Goal: Task Accomplishment & Management: Complete application form

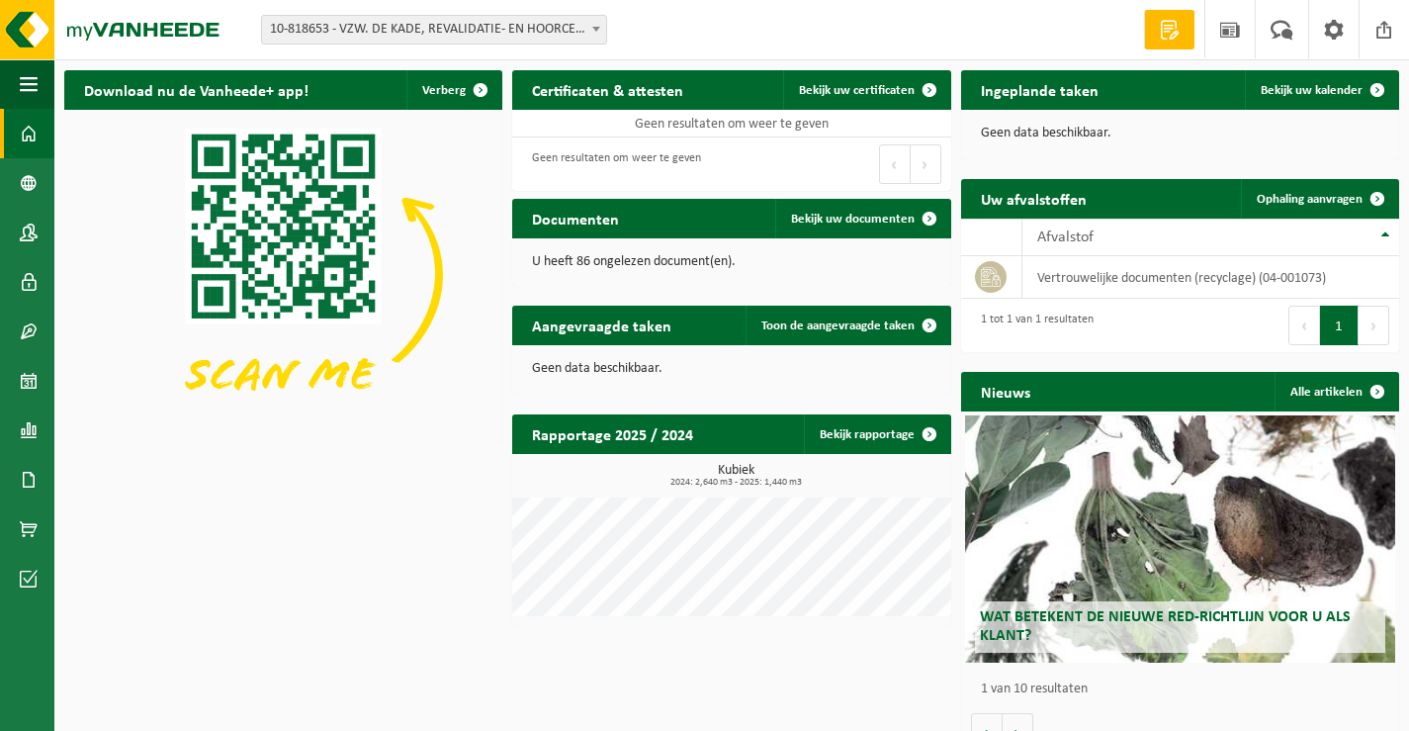
click at [1229, 95] on div "Ingeplande taken Bekijk uw kalender" at bounding box center [1180, 90] width 438 height 40
click at [1297, 84] on span "Bekijk uw kalender" at bounding box center [1312, 90] width 102 height 13
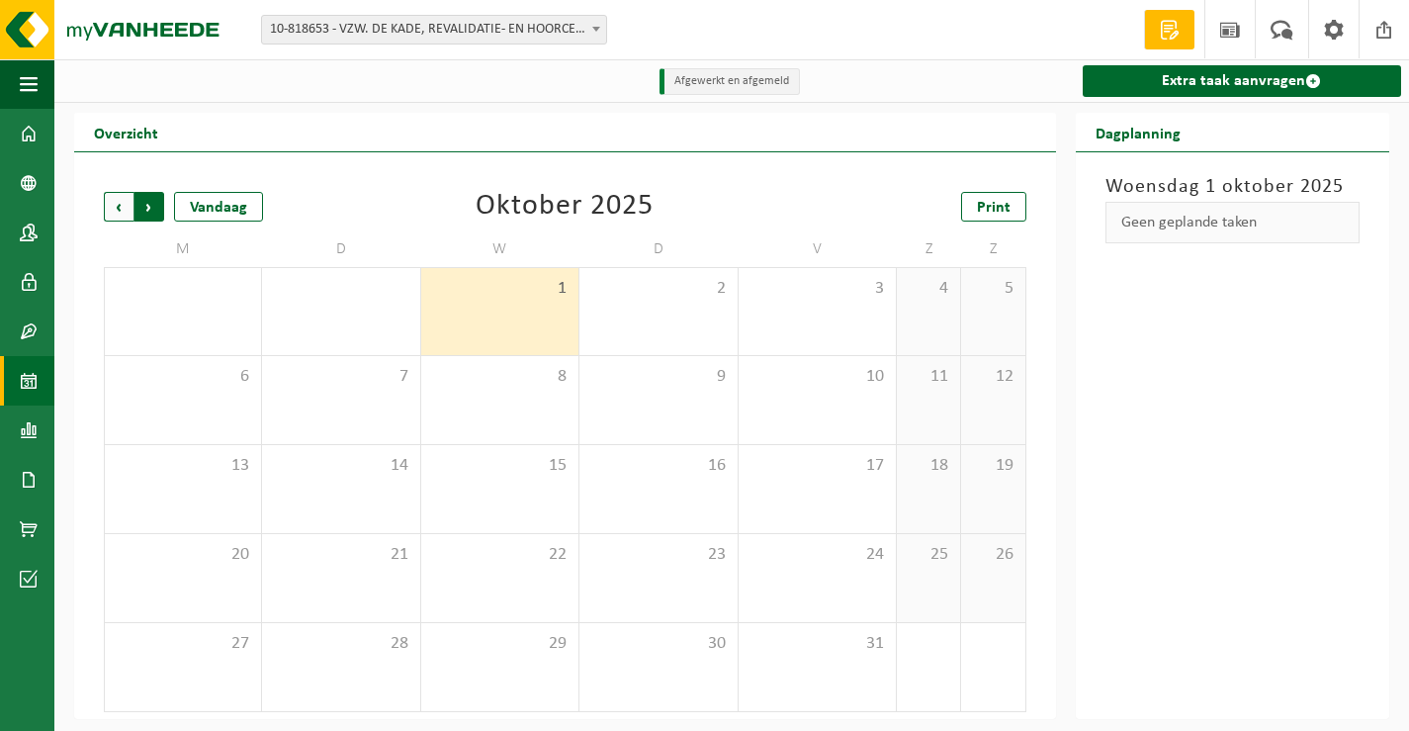
click at [111, 200] on span "Vorige" at bounding box center [119, 207] width 30 height 30
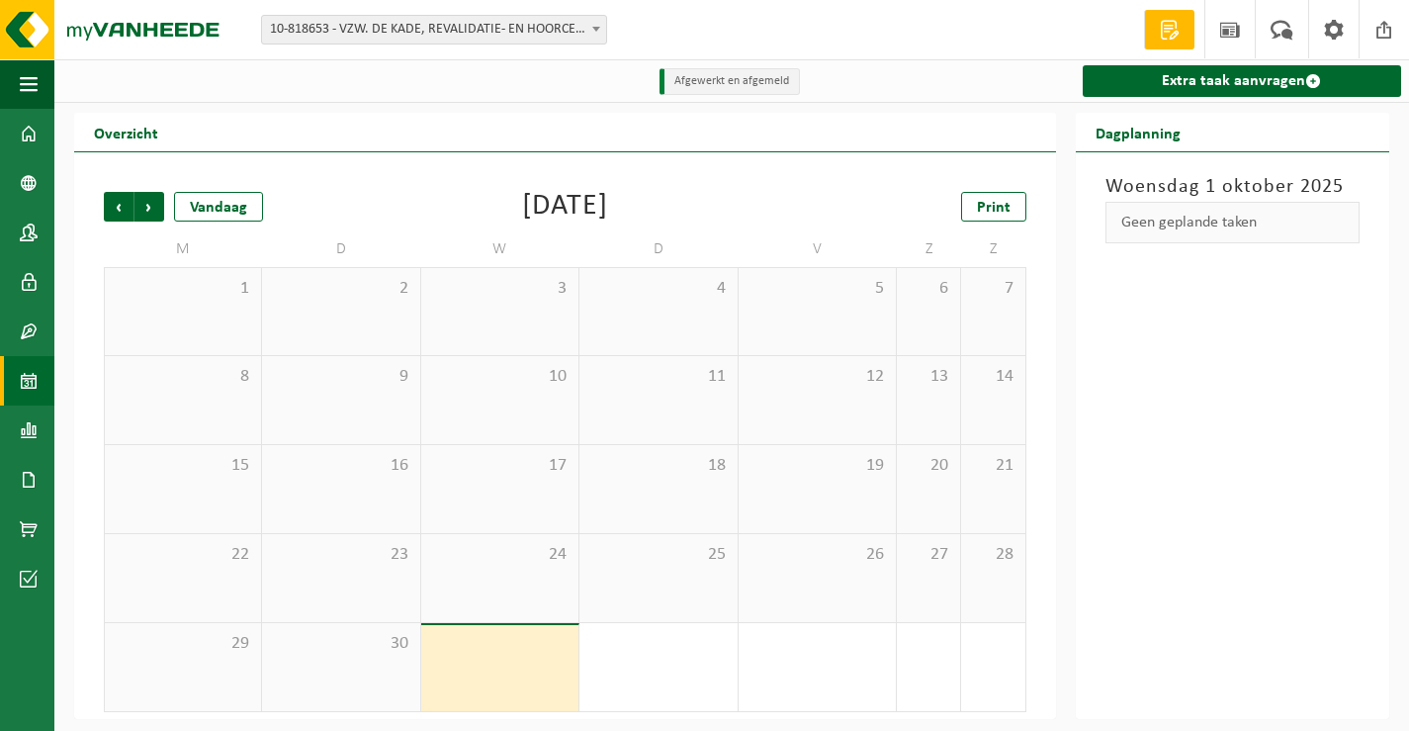
scroll to position [2, 0]
click at [122, 211] on span "Vorige" at bounding box center [119, 206] width 30 height 30
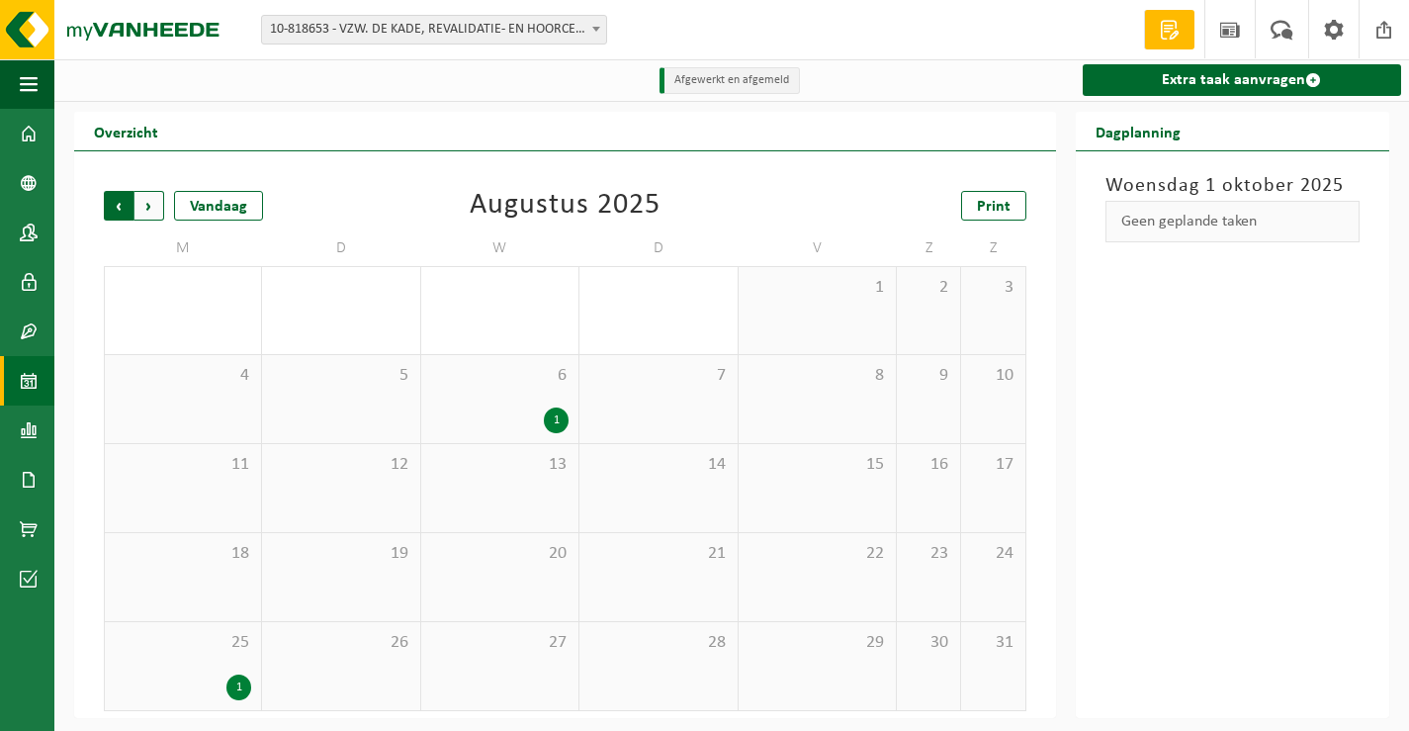
click at [150, 211] on span "Volgende" at bounding box center [150, 206] width 30 height 30
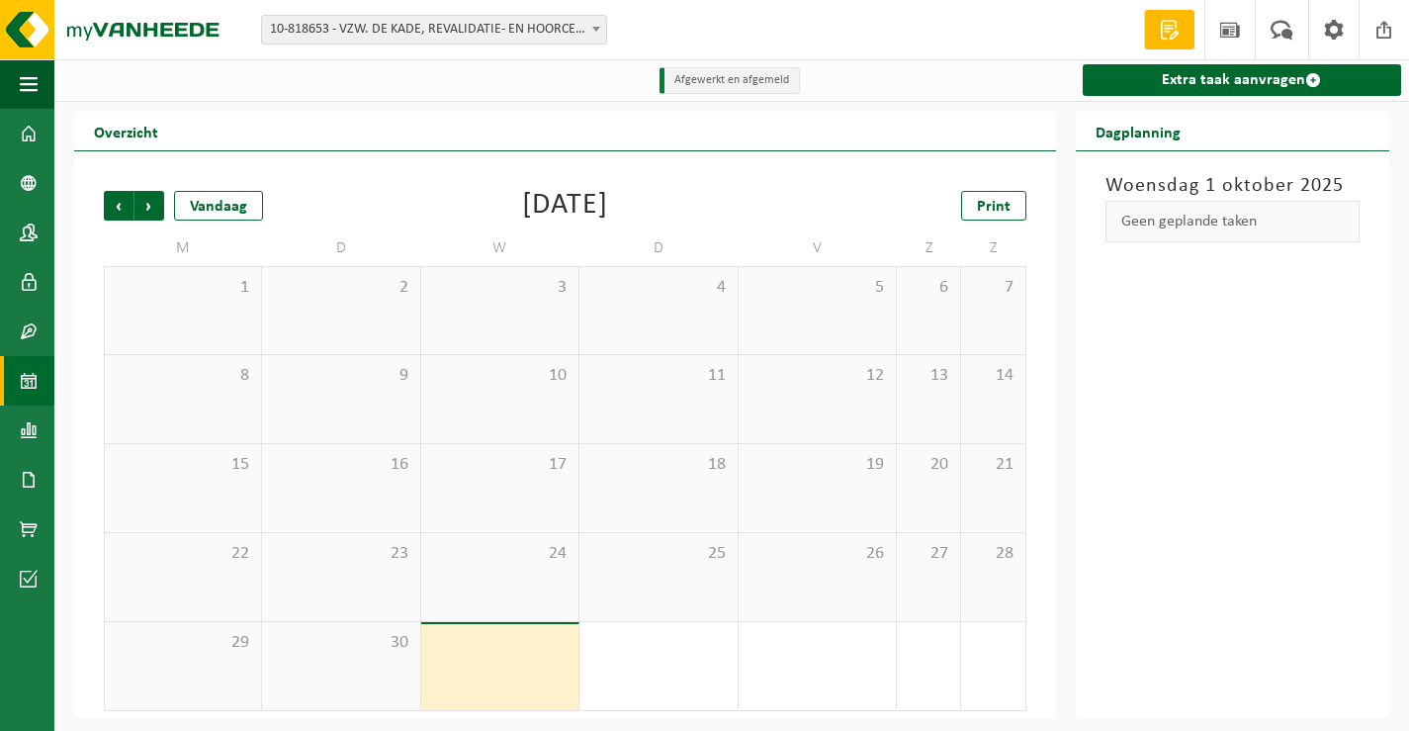
click at [150, 209] on span "Volgende" at bounding box center [150, 206] width 30 height 30
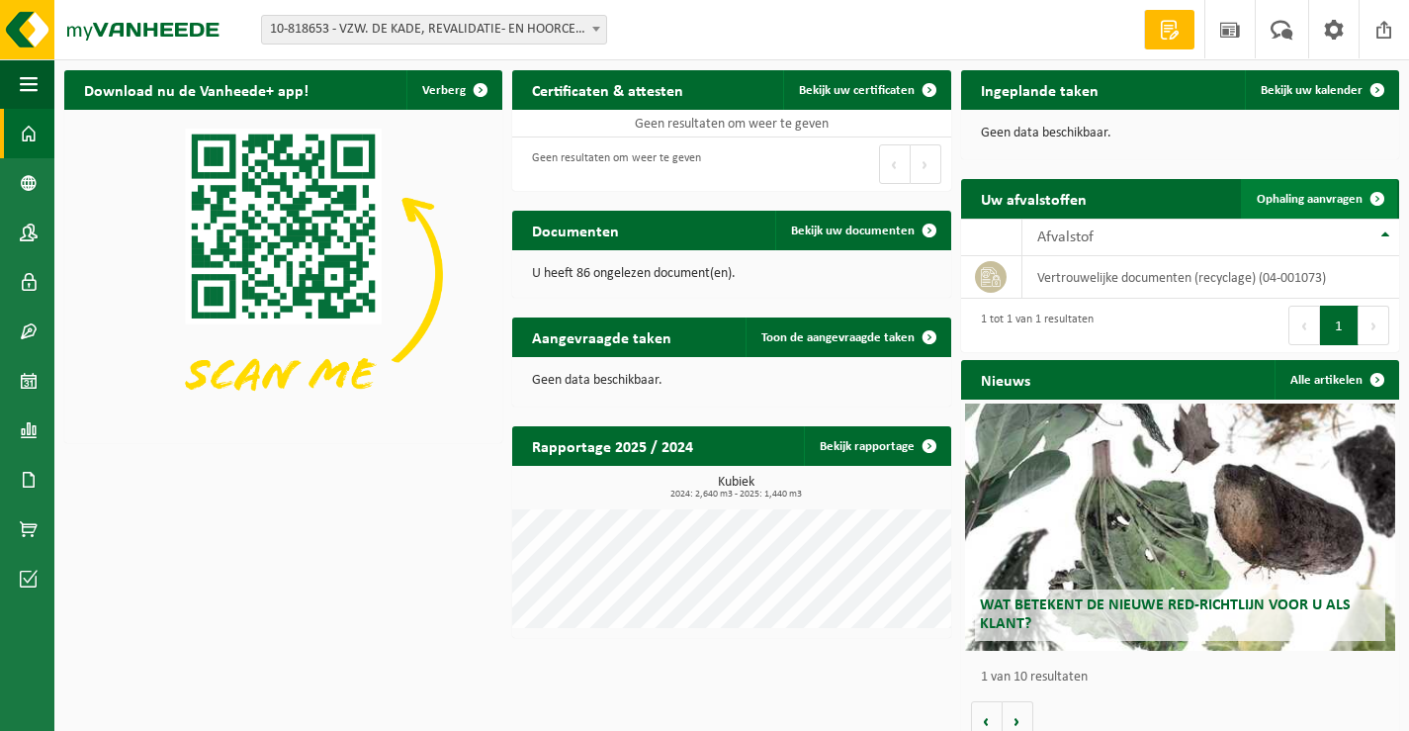
click at [1375, 195] on span at bounding box center [1378, 199] width 40 height 40
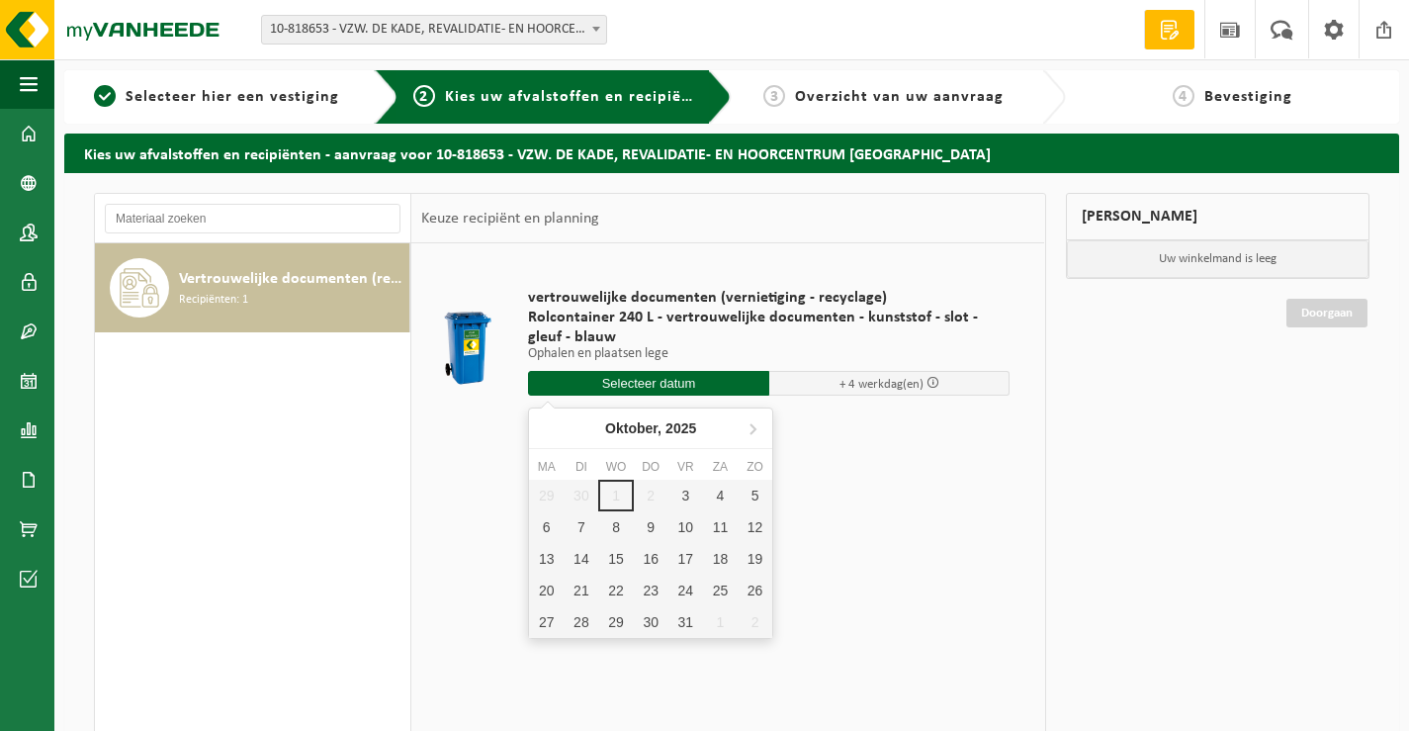
click at [629, 385] on input "text" at bounding box center [648, 383] width 241 height 25
click at [545, 528] on div "6" at bounding box center [546, 527] width 35 height 32
type input "Van 2025-10-06"
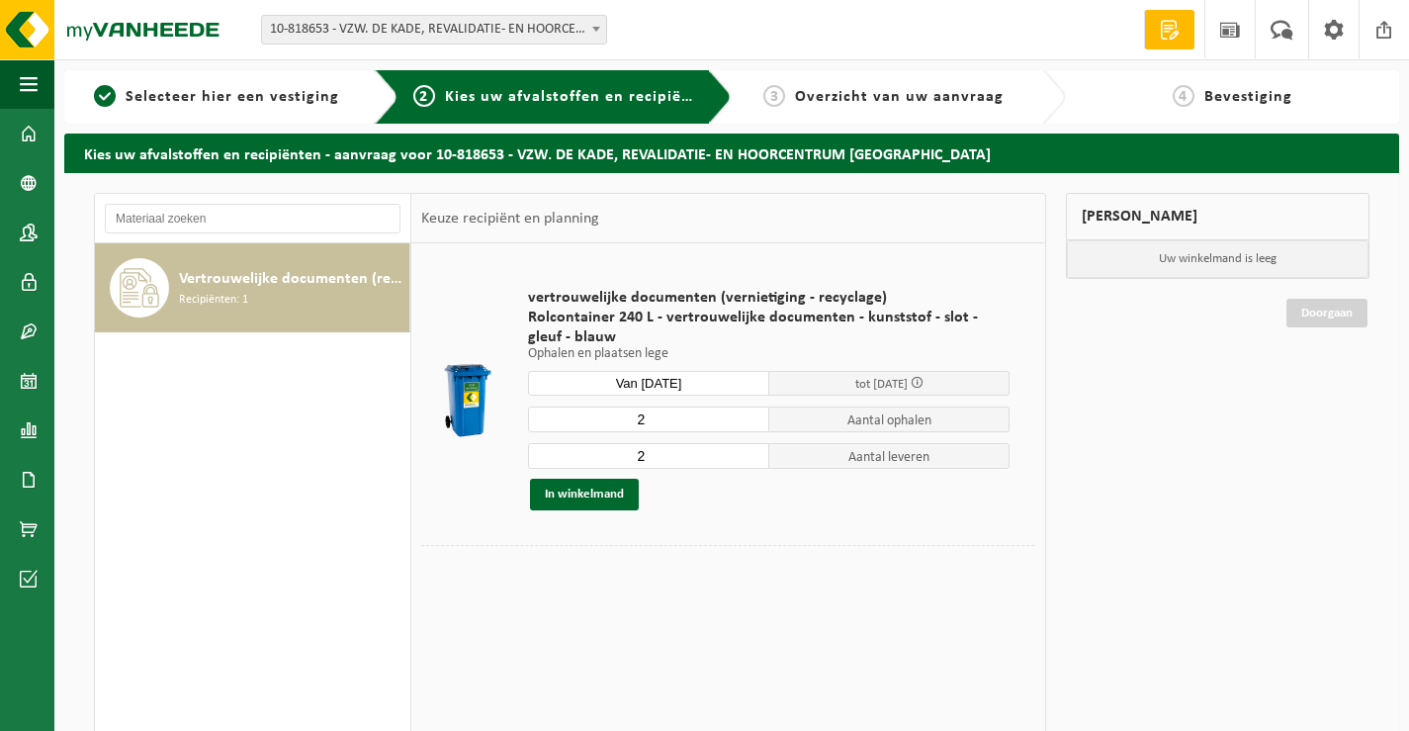
click at [659, 418] on input "2" at bounding box center [648, 419] width 241 height 26
click at [753, 422] on input "1" at bounding box center [648, 419] width 241 height 26
click at [753, 422] on input "0" at bounding box center [648, 419] width 241 height 26
click at [757, 414] on input "1" at bounding box center [648, 419] width 241 height 26
click at [757, 414] on input "2" at bounding box center [648, 419] width 241 height 26
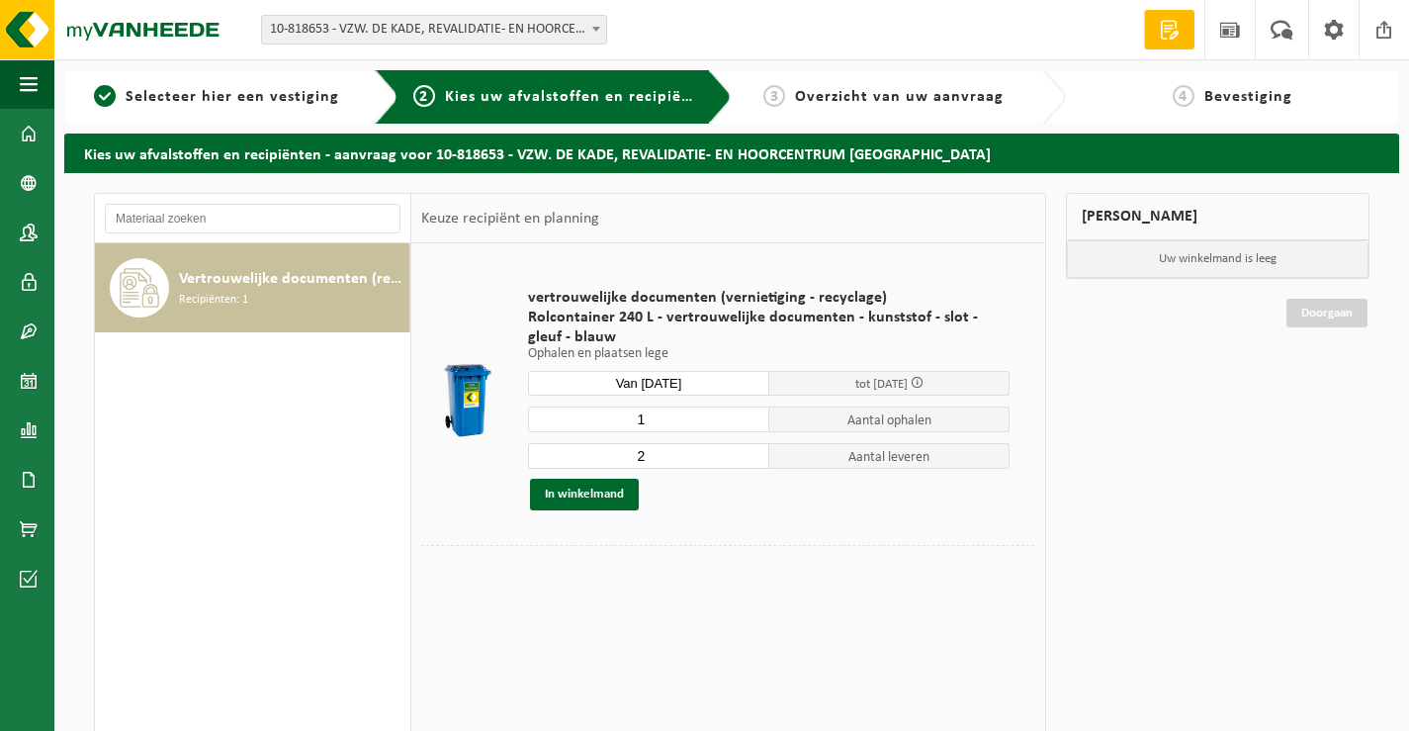
type input "1"
click at [755, 424] on input "1" at bounding box center [648, 419] width 241 height 26
type input "1"
click at [755, 462] on input "1" at bounding box center [648, 456] width 241 height 26
click at [608, 496] on button "In winkelmand" at bounding box center [584, 495] width 109 height 32
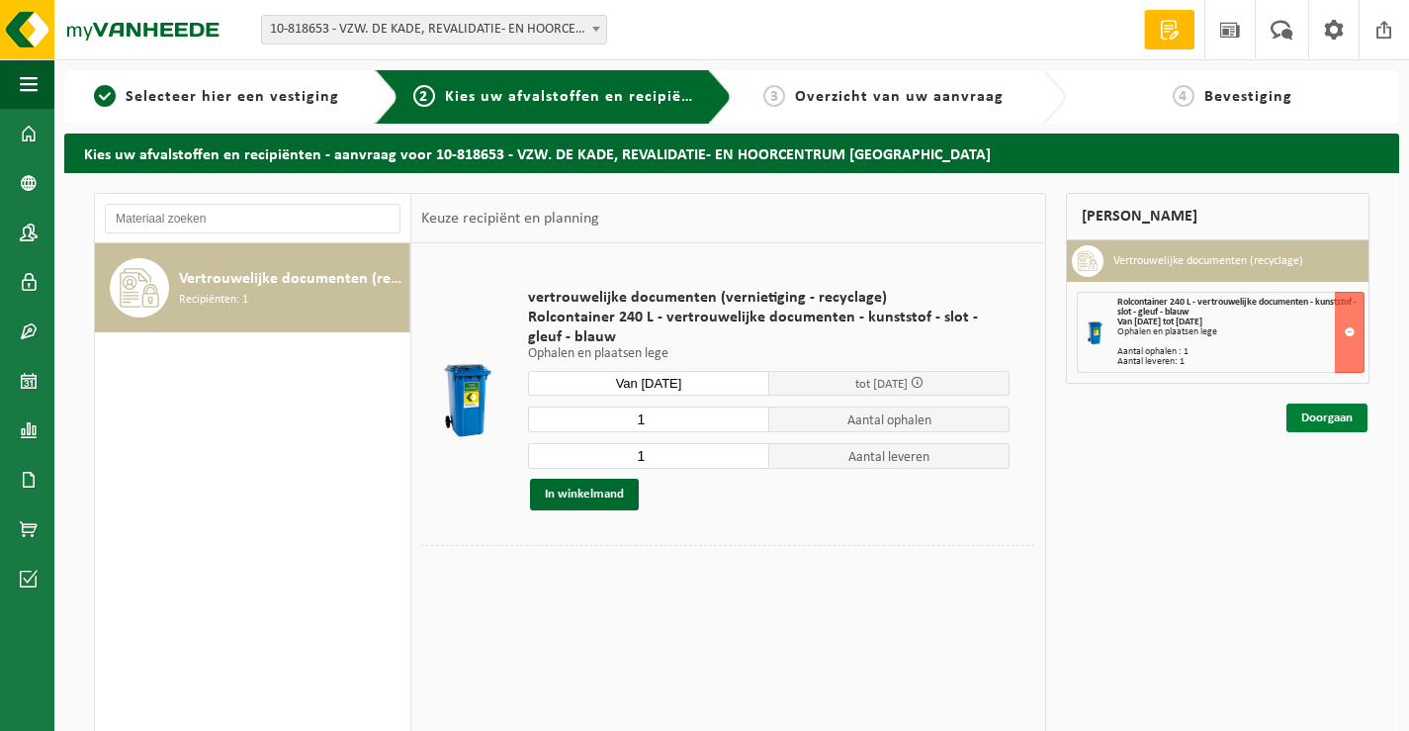
click at [1309, 417] on link "Doorgaan" at bounding box center [1327, 418] width 81 height 29
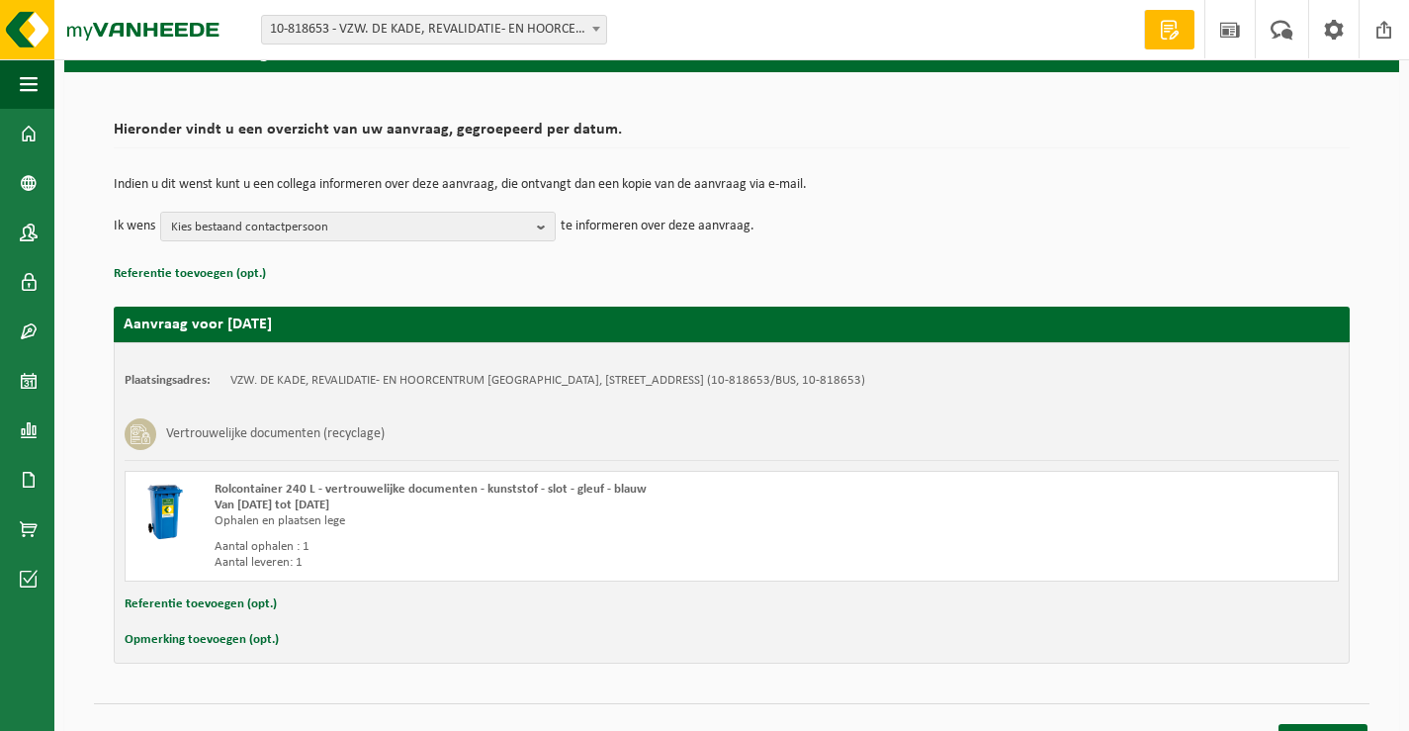
scroll to position [134, 0]
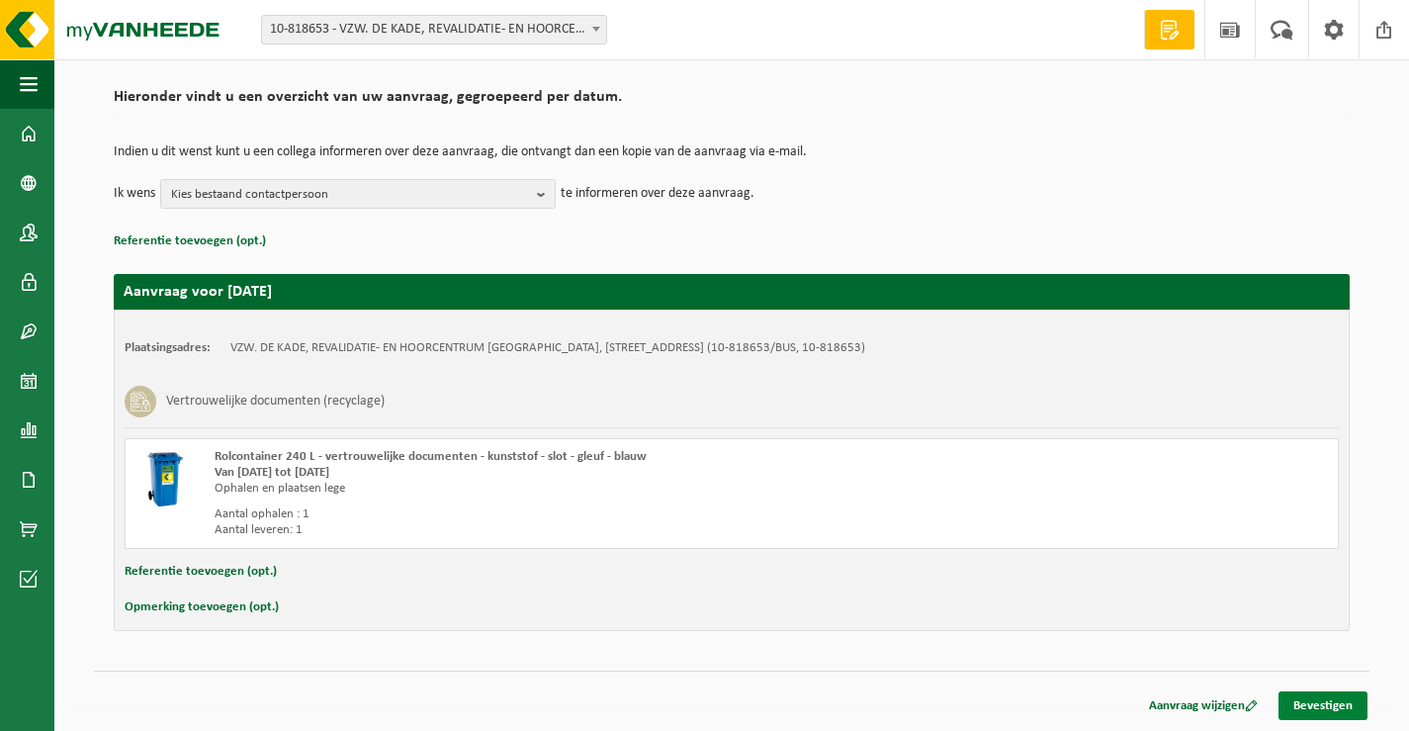
click at [1309, 708] on link "Bevestigen" at bounding box center [1323, 705] width 89 height 29
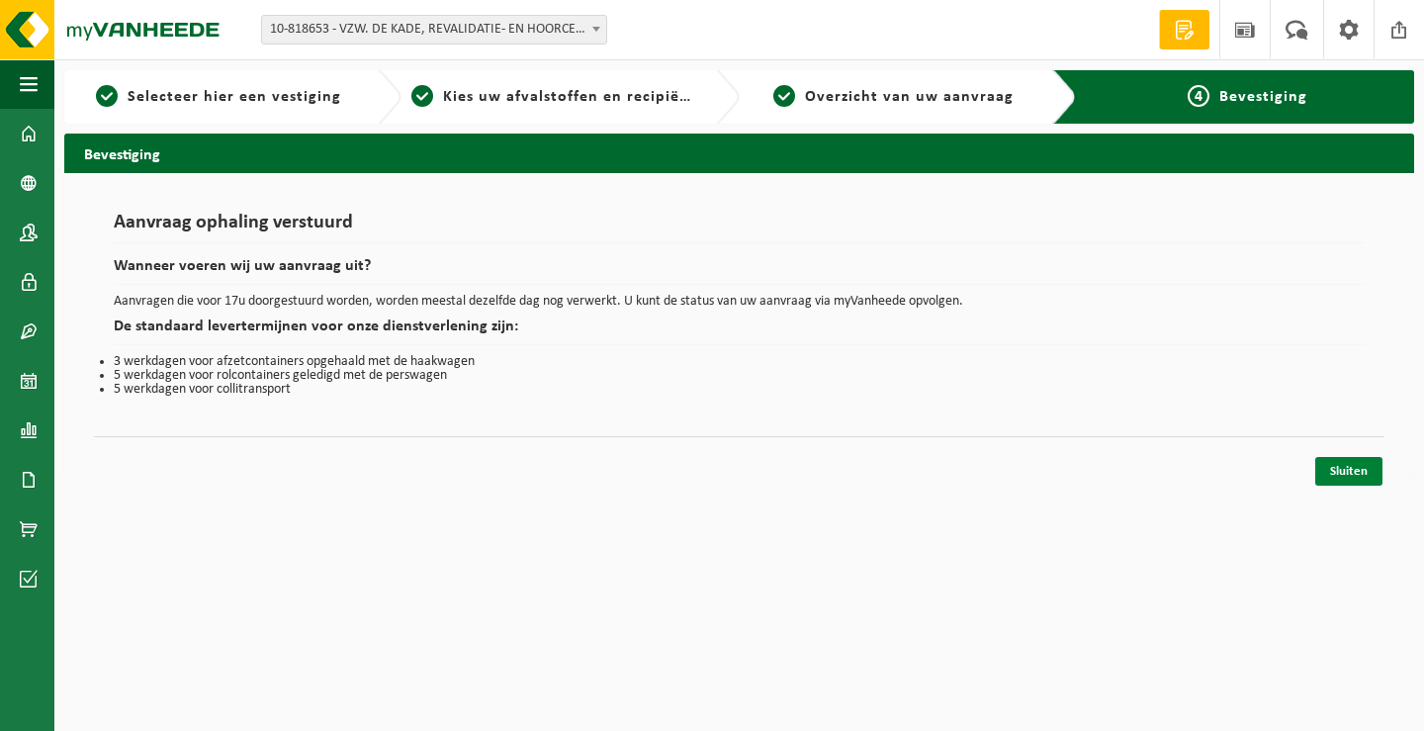
click at [1348, 471] on link "Sluiten" at bounding box center [1348, 471] width 67 height 29
